Goal: Transaction & Acquisition: Purchase product/service

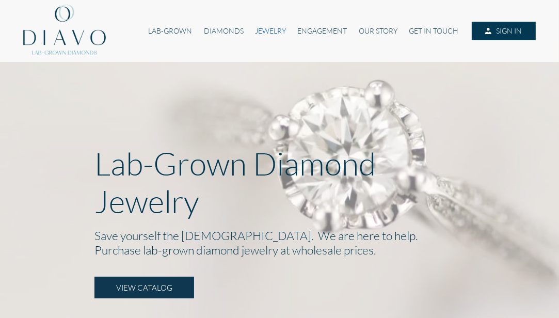
click at [268, 30] on link "JEWELRY" at bounding box center [270, 31] width 42 height 19
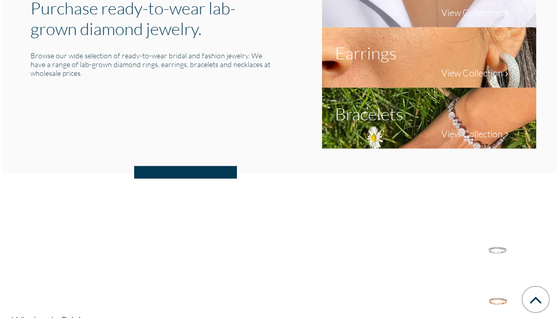
scroll to position [511, 0]
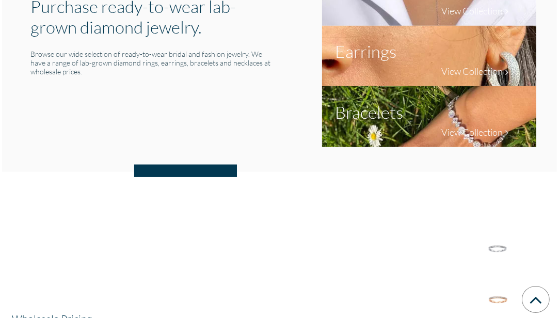
click at [387, 117] on h1 "Bracelets" at bounding box center [369, 112] width 68 height 21
click at [476, 132] on h4 "View Collection" at bounding box center [471, 131] width 61 height 11
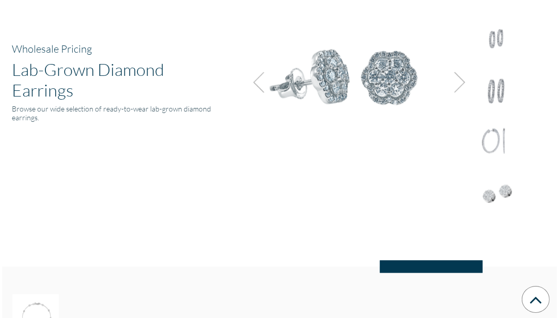
scroll to position [1660, 0]
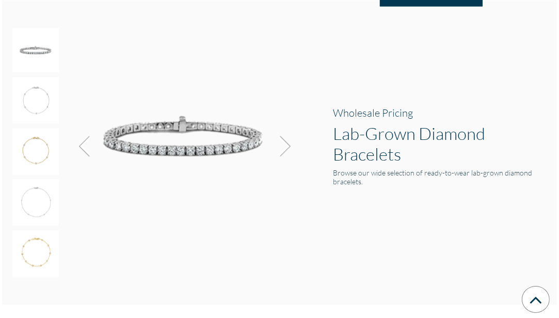
click at [44, 50] on img at bounding box center [35, 50] width 46 height 44
click at [182, 151] on img at bounding box center [183, 136] width 232 height 221
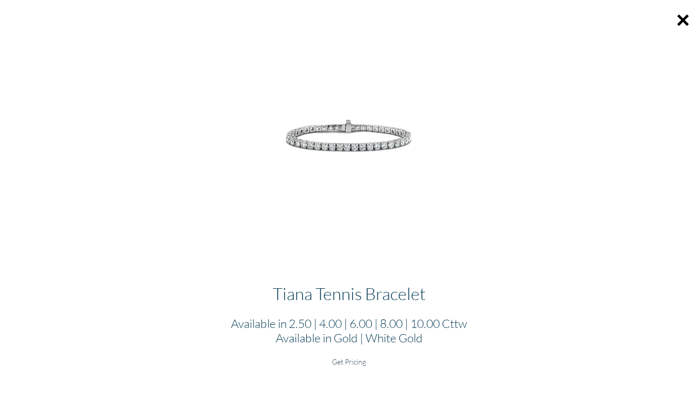
click at [355, 317] on h6 "Get Pricing" at bounding box center [349, 361] width 682 height 9
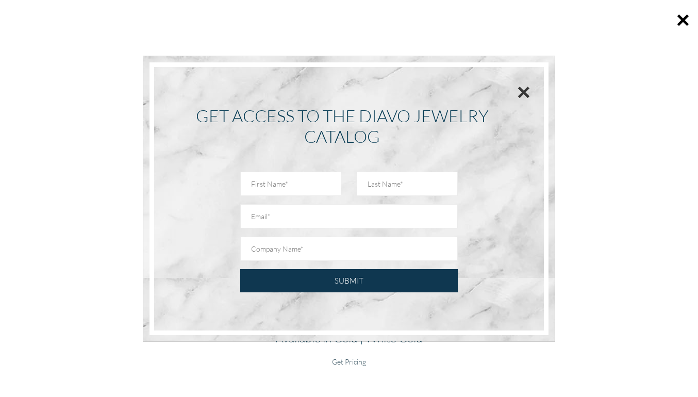
click at [523, 92] on button "×" at bounding box center [523, 91] width 13 height 23
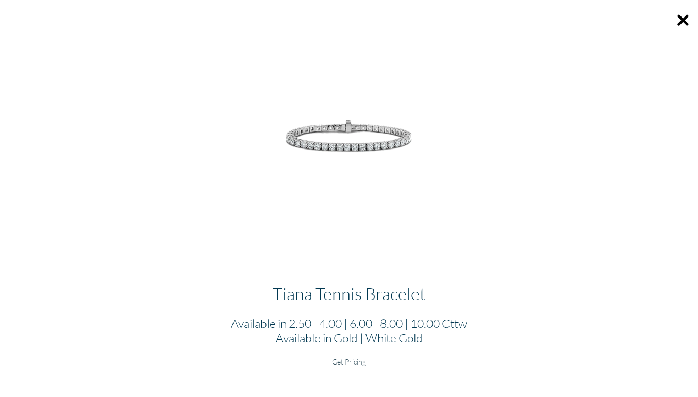
scroll to position [1070, 0]
